Goal: Transaction & Acquisition: Purchase product/service

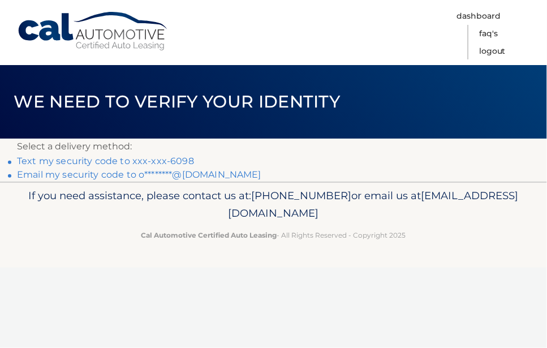
click at [522, 49] on nav "Menu Dashboard FAQ's Logout" at bounding box center [354, 32] width 351 height 65
click at [170, 173] on link "Email my security code to o********@[DOMAIN_NAME]" at bounding box center [139, 174] width 244 height 11
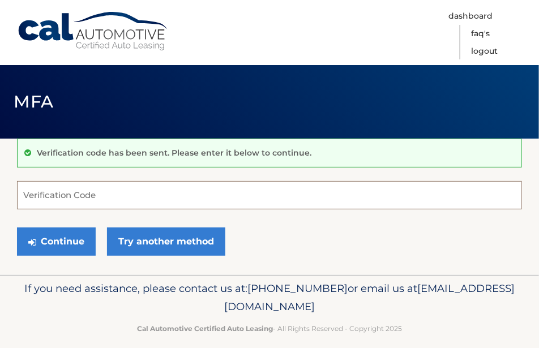
click at [110, 191] on input "Verification Code" at bounding box center [269, 195] width 505 height 28
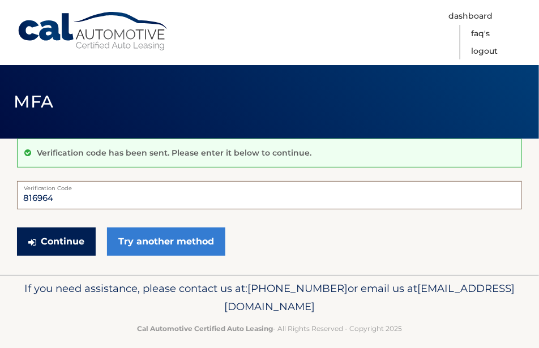
type input "816964"
click at [71, 242] on button "Continue" at bounding box center [56, 241] width 79 height 28
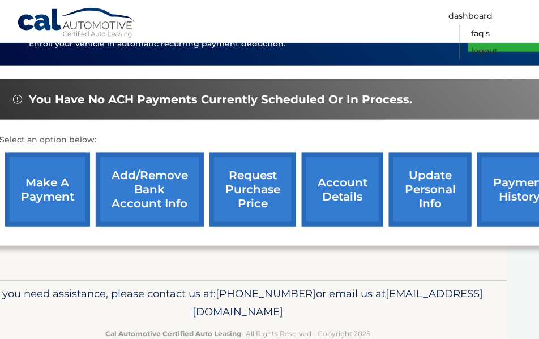
scroll to position [345, 32]
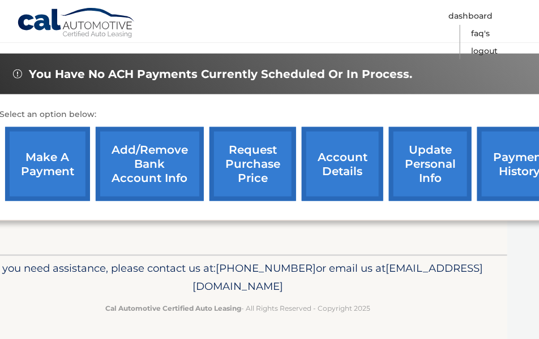
click at [59, 175] on link "make a payment" at bounding box center [47, 164] width 85 height 74
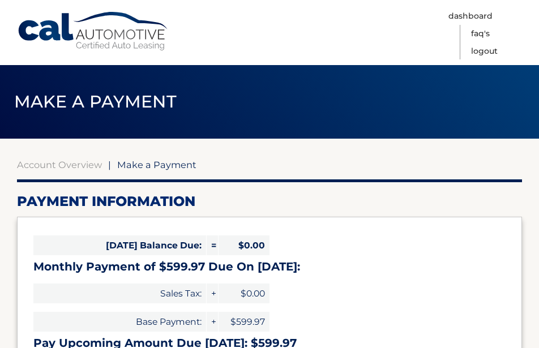
select select "YzFlNDljYTgtMzEyZS00YTIzLWIzZTYtNTI0MjdkZWRhNTFk"
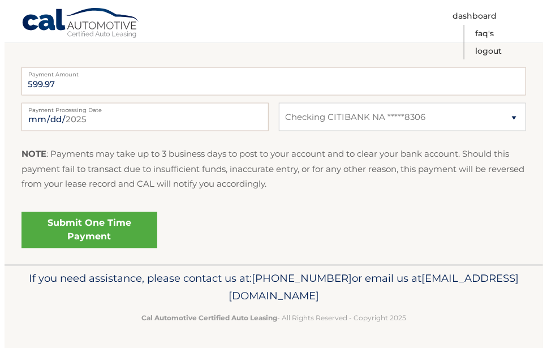
scroll to position [459, 0]
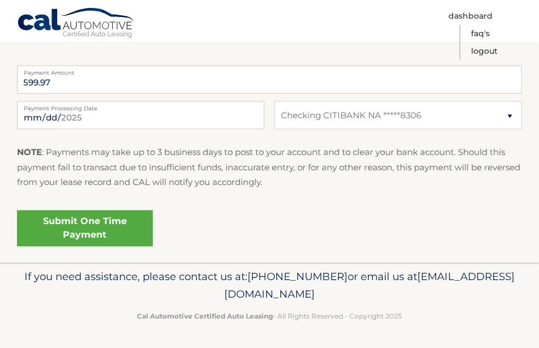
click at [111, 235] on link "Submit One Time Payment" at bounding box center [85, 228] width 136 height 36
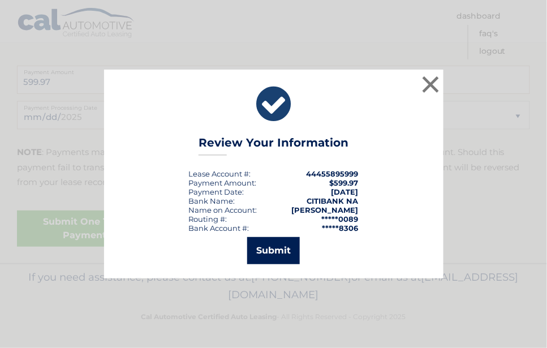
click at [276, 246] on button "Submit" at bounding box center [273, 250] width 53 height 27
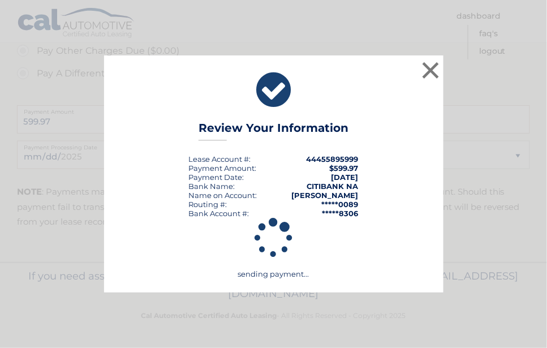
scroll to position [419, 0]
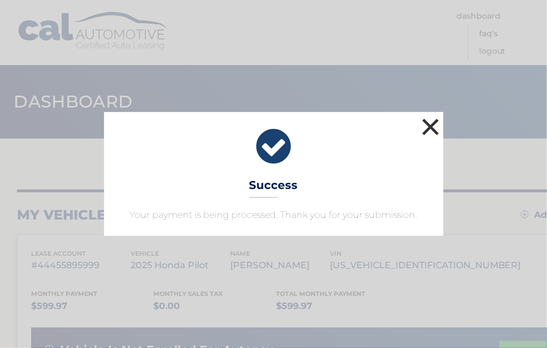
click at [432, 128] on button "×" at bounding box center [431, 126] width 23 height 23
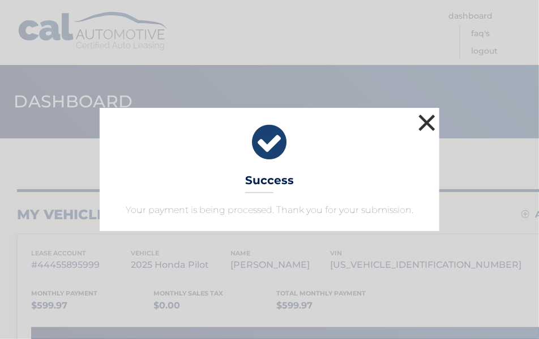
click at [432, 128] on header "Dashboard" at bounding box center [269, 102] width 539 height 74
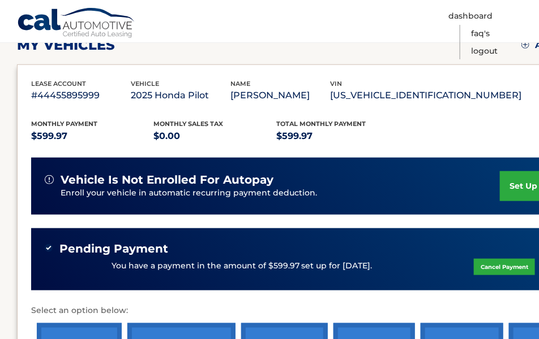
scroll to position [226, 0]
